Goal: Task Accomplishment & Management: Manage account settings

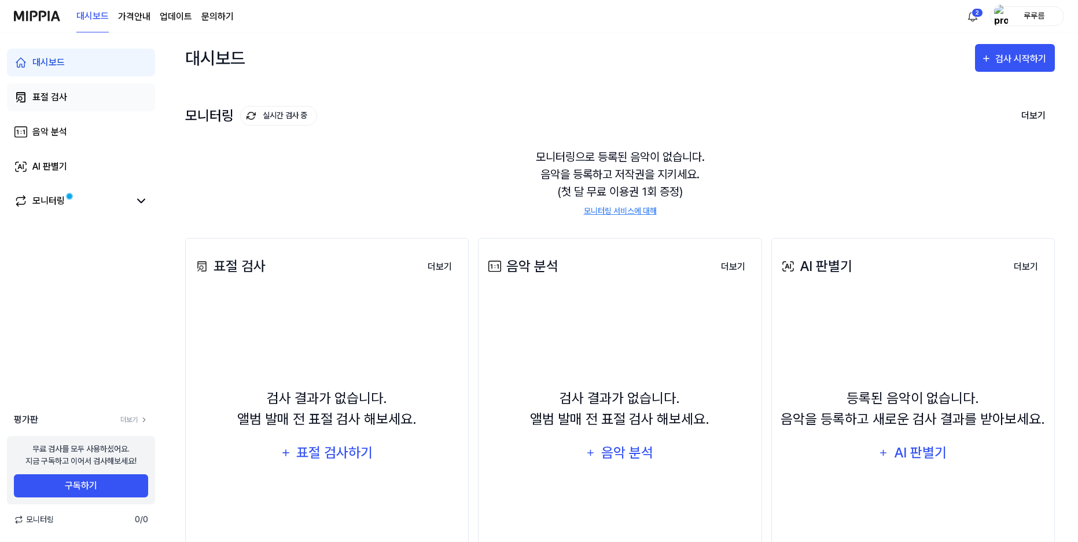
click at [45, 93] on div "표절 검사" at bounding box center [49, 97] width 35 height 14
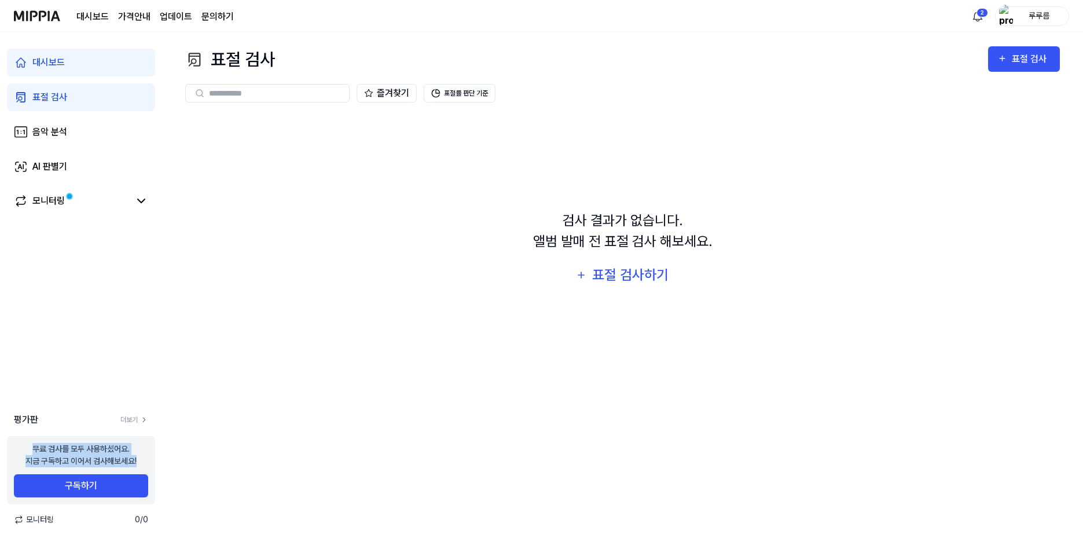
drag, startPoint x: 54, startPoint y: 460, endPoint x: 128, endPoint y: 468, distance: 73.9
click at [127, 472] on div "무료 검사를 모두 사용하셨어요. 지금 구독하고 이어서 검사해보세요! 구독하기" at bounding box center [81, 470] width 148 height 68
click at [127, 465] on div "무료 검사를 모두 사용하셨어요. 지금 구독하고 이어서 검사해보세요!" at bounding box center [80, 455] width 111 height 24
click at [71, 488] on button "구독하기" at bounding box center [81, 485] width 134 height 23
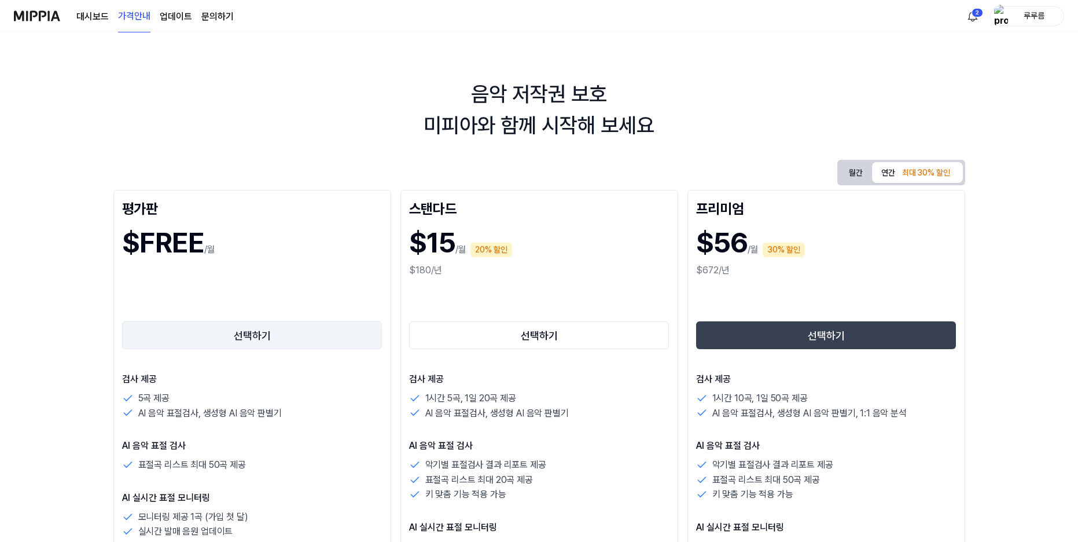
click at [225, 336] on button "선택하기" at bounding box center [252, 335] width 260 height 28
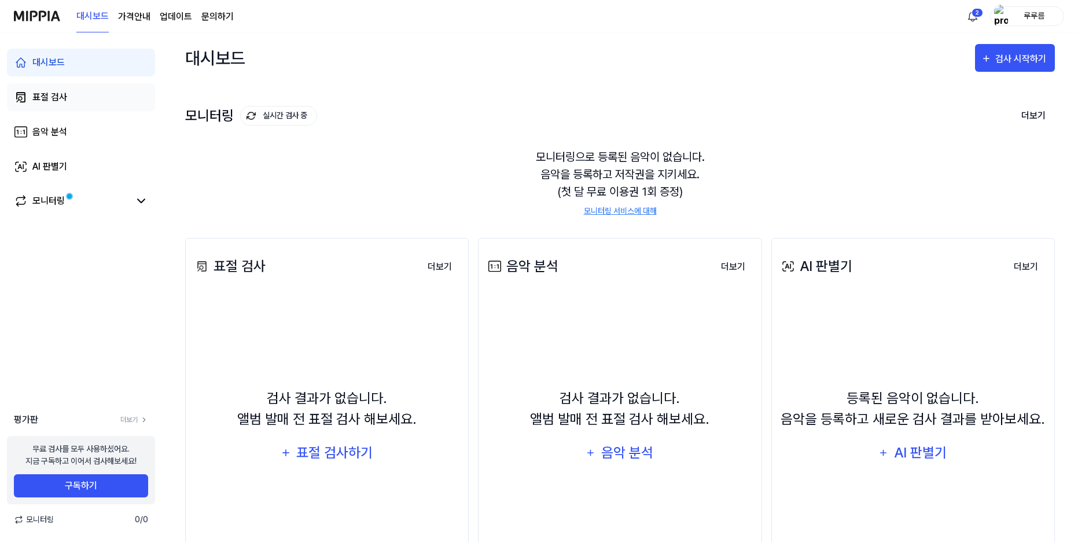
click at [61, 94] on div "표절 검사" at bounding box center [49, 97] width 35 height 14
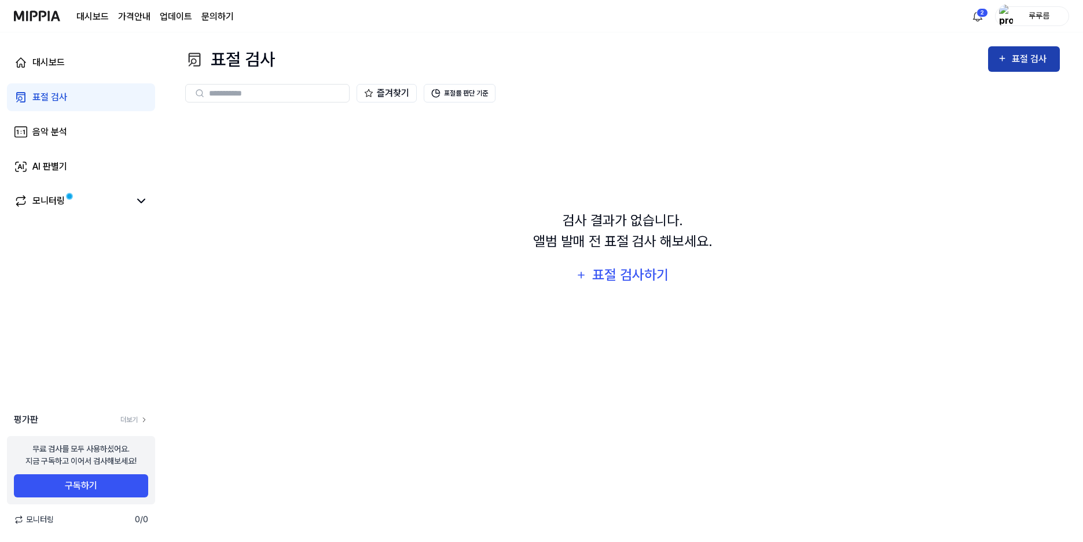
click at [1022, 62] on div "표절 검사" at bounding box center [1031, 59] width 39 height 15
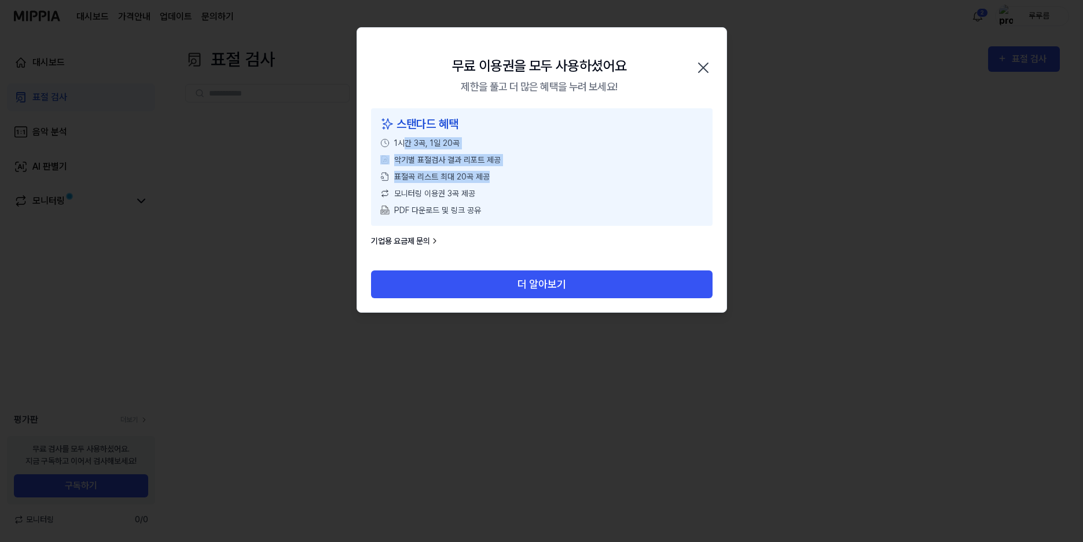
drag, startPoint x: 412, startPoint y: 144, endPoint x: 539, endPoint y: 170, distance: 129.9
click at [539, 170] on div "스탠다드 혜택 1시간 3곡, 1일 20곡 악기별 표절검사 결과 리포트 제공 표절곡 리스트 최대 20곡 제공 모니터링 이용권 3곡 제공 PDF …" at bounding box center [542, 167] width 342 height 118
click at [608, 188] on div "모니터링 이용권 3곡 제공" at bounding box center [541, 194] width 323 height 12
click at [706, 68] on icon "button" at bounding box center [703, 67] width 19 height 19
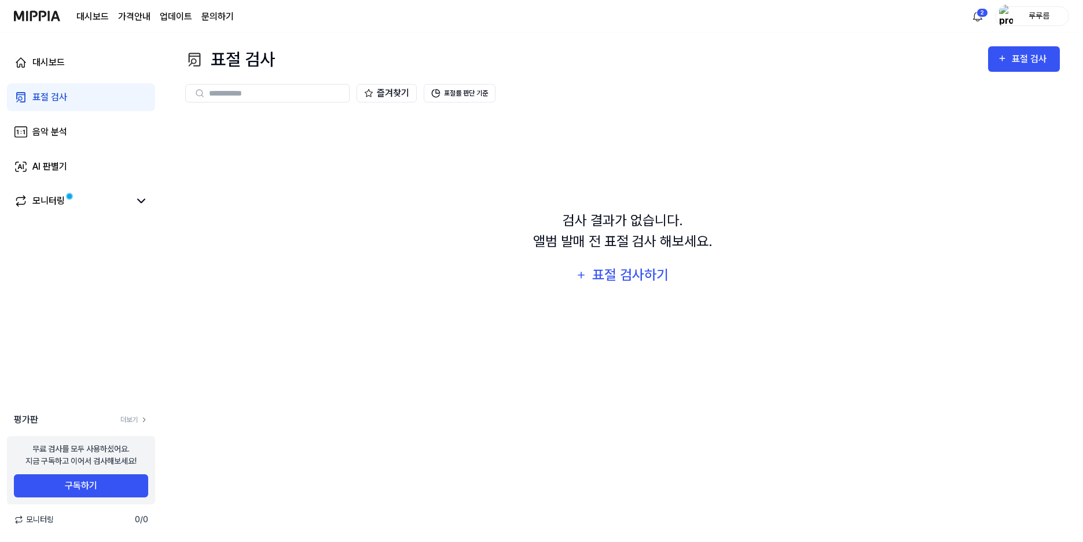
click at [247, 305] on div "검사 결과가 없습니다. 앨범 발매 전 표절 검사 해보세요. 표절 검사하기" at bounding box center [622, 249] width 875 height 271
click at [999, 19] on div "루루름" at bounding box center [1032, 16] width 74 height 20
click at [938, 83] on link "계정" at bounding box center [995, 86] width 133 height 12
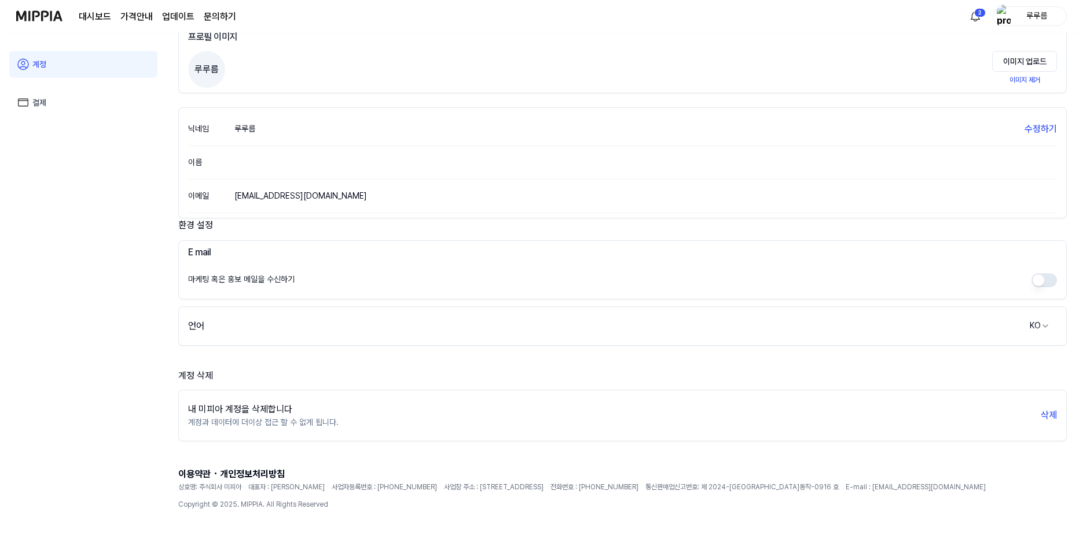
scroll to position [76, 0]
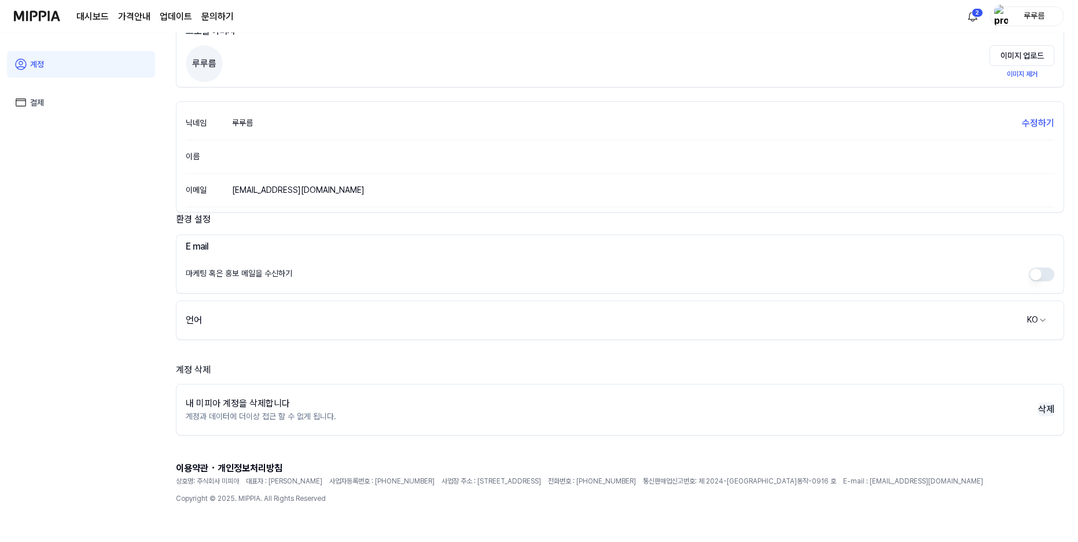
click at [1039, 410] on button "삭제" at bounding box center [1047, 409] width 16 height 14
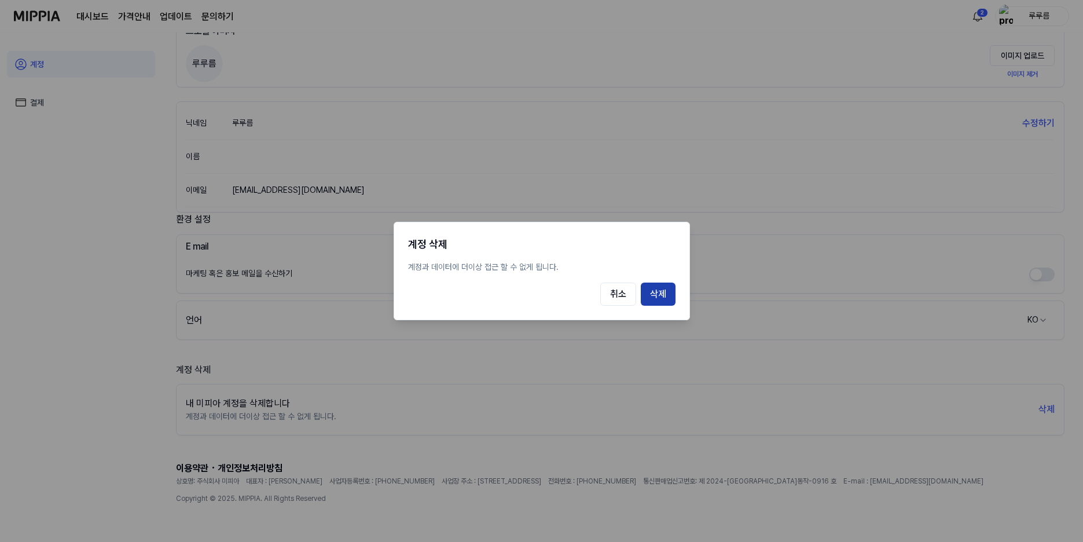
click at [672, 299] on button "삭제" at bounding box center [658, 293] width 35 height 23
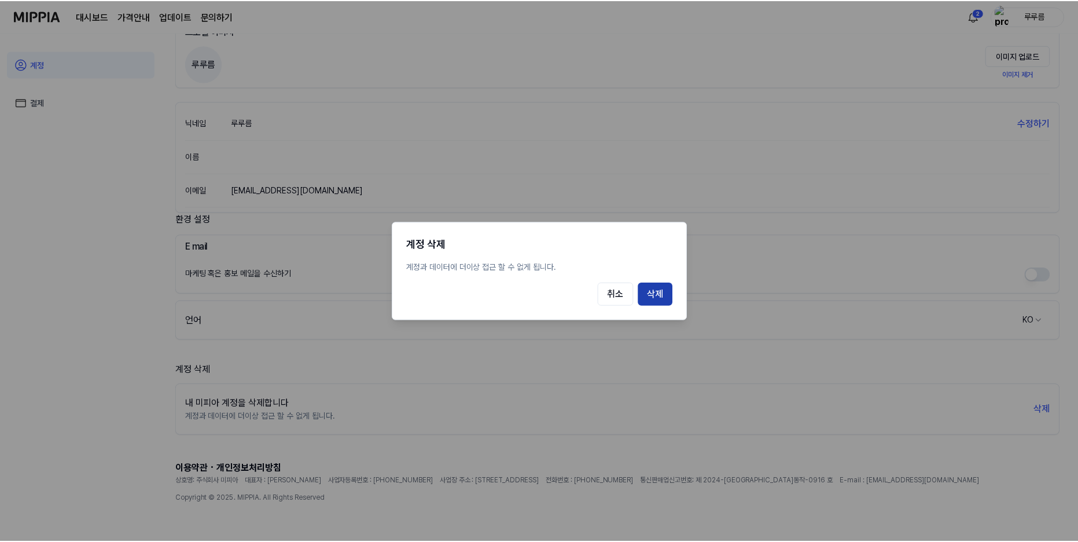
scroll to position [32, 0]
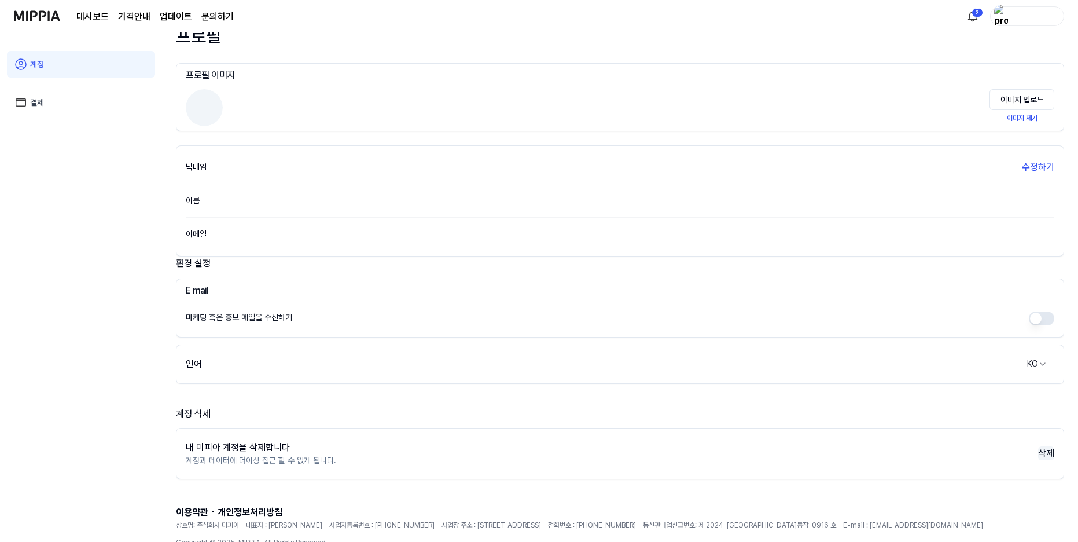
click at [1048, 452] on button "삭제" at bounding box center [1047, 453] width 16 height 14
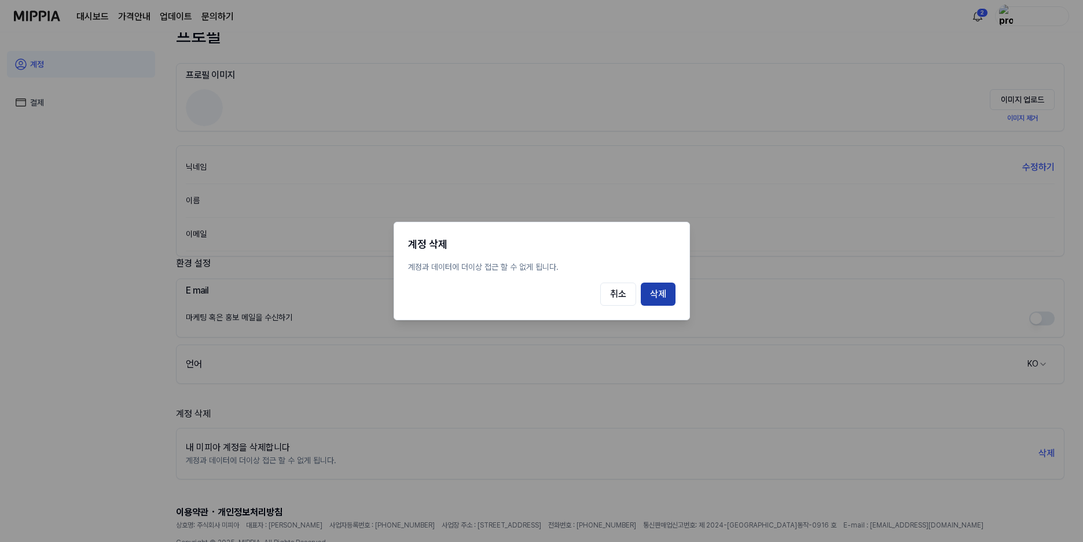
click at [658, 292] on button "삭제" at bounding box center [658, 293] width 35 height 23
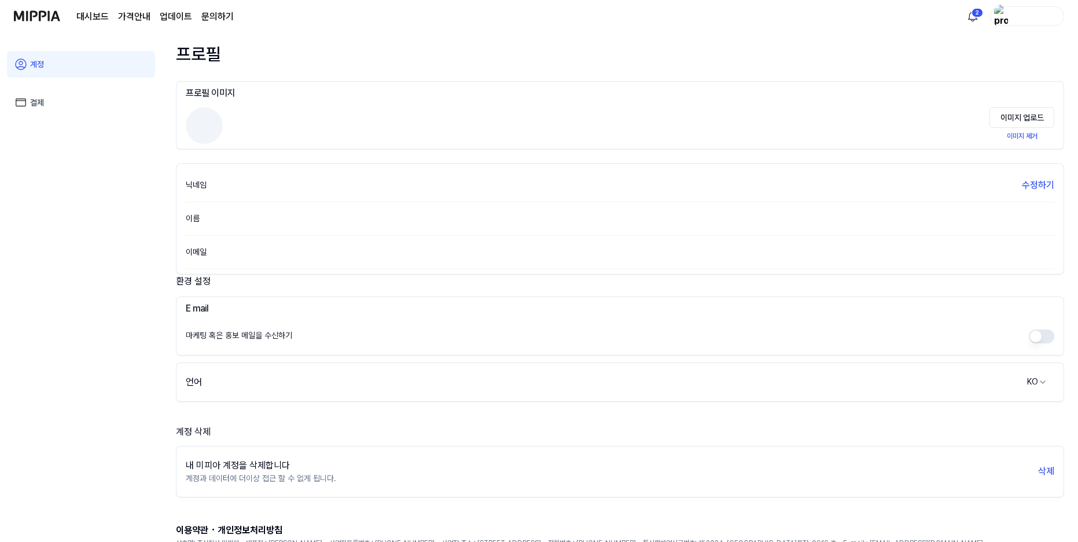
scroll to position [0, 0]
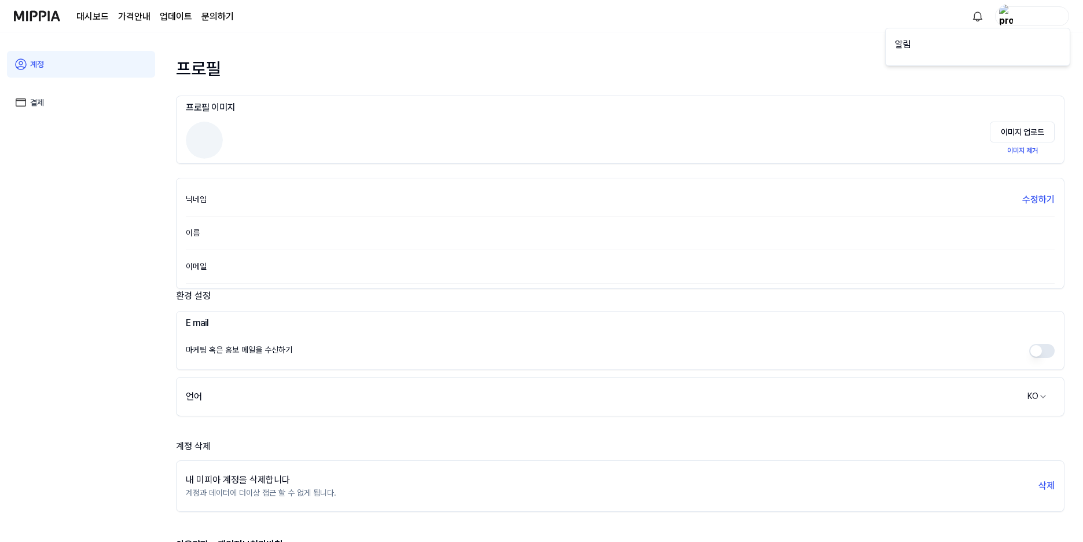
click at [1028, 20] on html "대시보드 가격안내 업데이트 문의하기 계정 결제 프로필 프로필 이미지 이미지 업로드 이미지 제거 닉네임 수정하기 이름 이메일 환경 설정 E ma…" at bounding box center [541, 271] width 1083 height 542
click at [1024, 16] on div "button" at bounding box center [1034, 15] width 45 height 13
click at [943, 96] on button "로그아웃" at bounding box center [990, 102] width 133 height 12
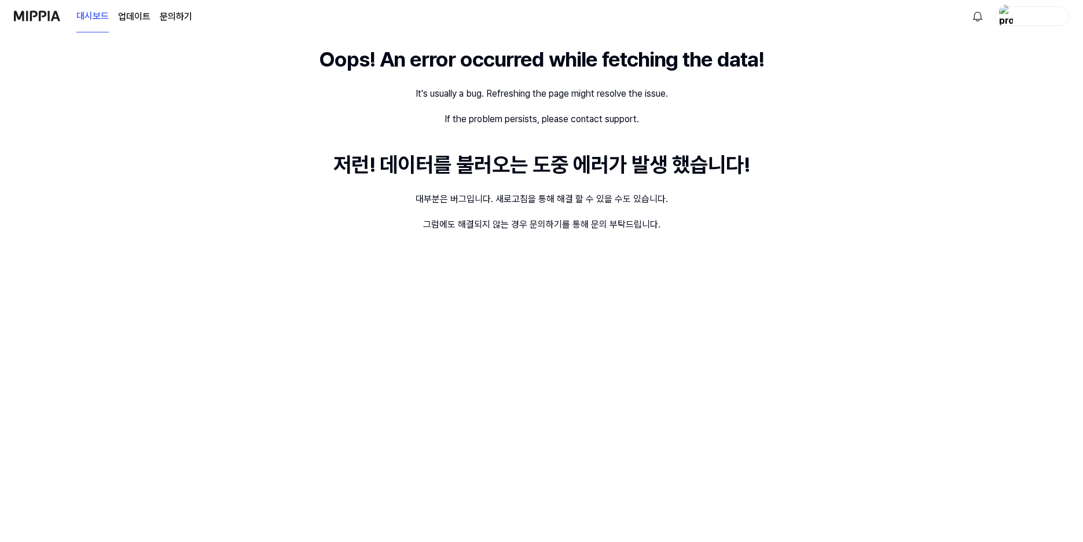
click at [16, 13] on img at bounding box center [37, 16] width 46 height 32
click at [11, 16] on nav "대시보드 업데이트 문의하기" at bounding box center [541, 16] width 1083 height 32
click at [11, 18] on nav "대시보드 업데이트 문의하기" at bounding box center [541, 16] width 1083 height 32
